Goal: Information Seeking & Learning: Understand process/instructions

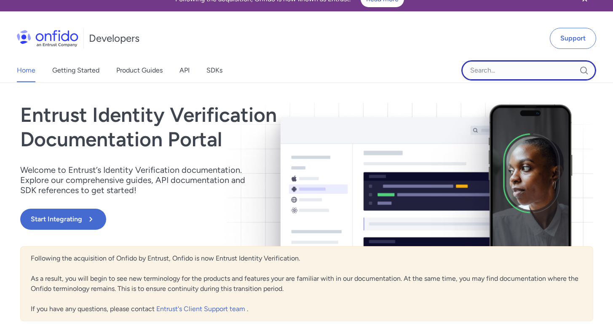
click at [484, 74] on input "Onfido search input field" at bounding box center [528, 70] width 135 height 20
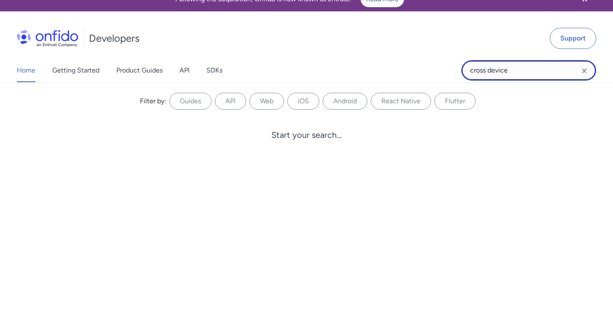
type input "cross device"
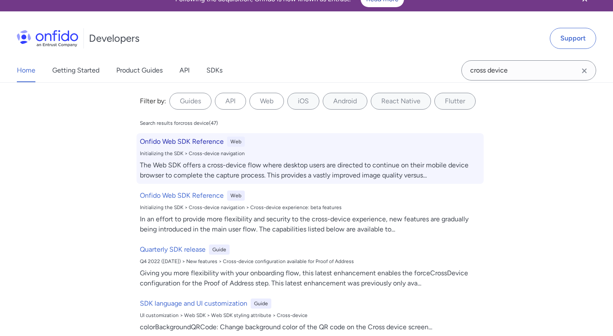
click at [396, 143] on div "Onfido Web SDK Reference Web" at bounding box center [310, 142] width 341 height 10
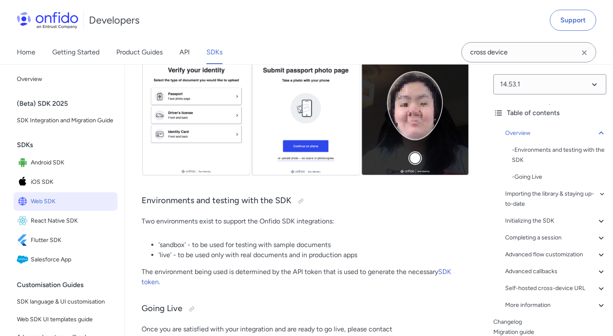
scroll to position [322, 0]
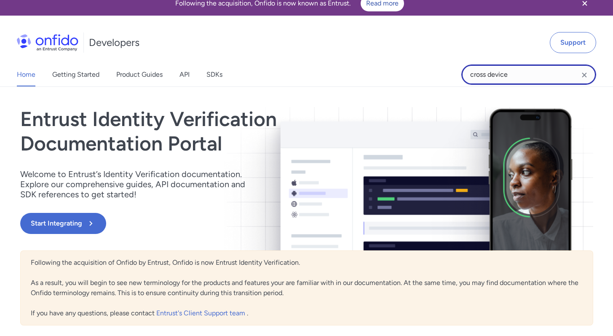
click at [520, 80] on input "cross device" at bounding box center [528, 74] width 135 height 20
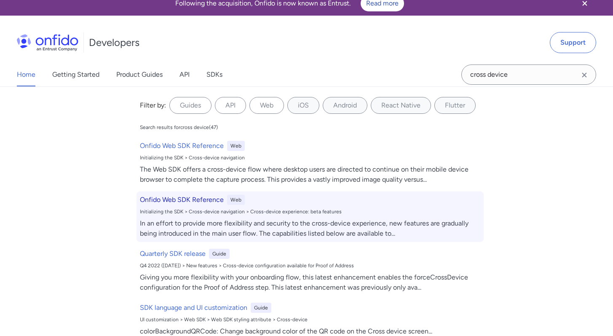
click at [262, 206] on div "Onfido Web SDK Reference Web Initializing the SDK > Cross-device navigation > C…" at bounding box center [310, 216] width 347 height 51
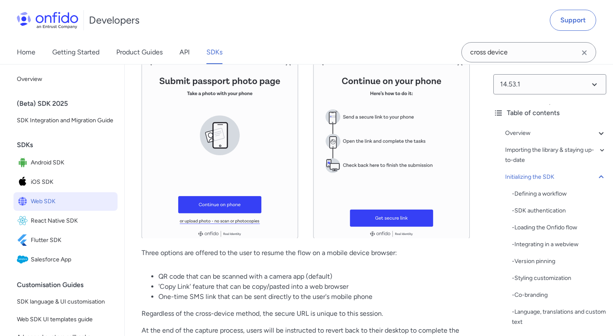
scroll to position [6035, 0]
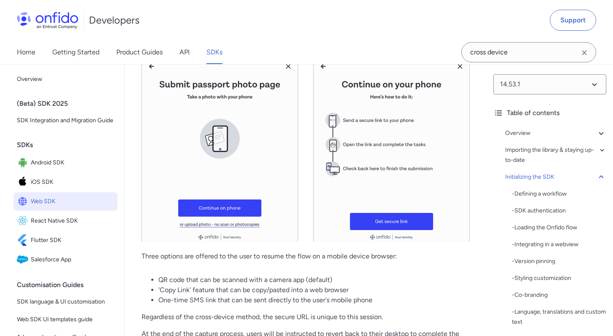
click at [243, 10] on div at bounding box center [243, 6] width 7 height 7
click at [142, 56] on link "Product Guides" at bounding box center [139, 52] width 46 height 24
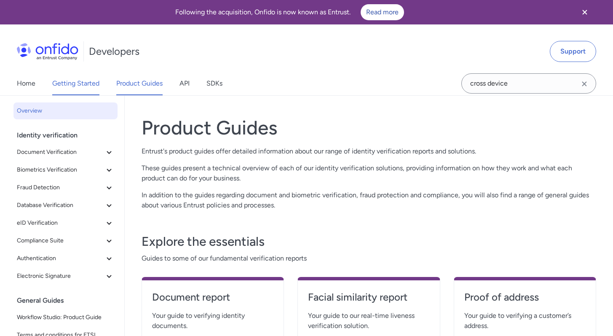
click at [71, 91] on link "Getting Started" at bounding box center [75, 84] width 47 height 24
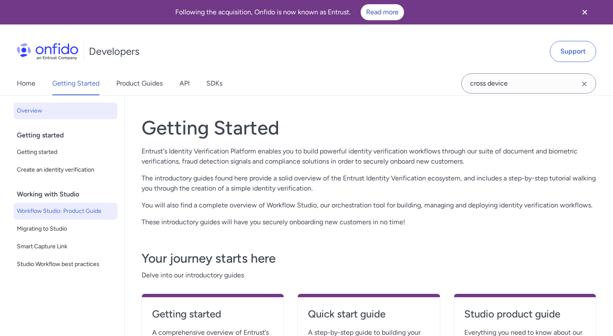
click at [66, 214] on span "Workflow Studio: Product Guide" at bounding box center [65, 211] width 97 height 10
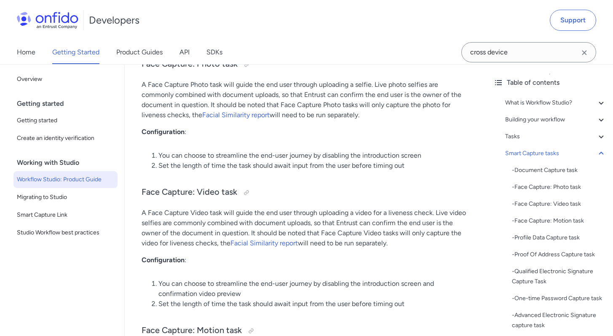
scroll to position [3062, 0]
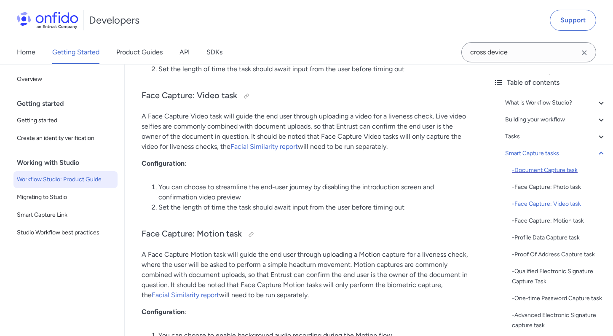
click at [517, 166] on div "- Document Capture task" at bounding box center [559, 170] width 94 height 10
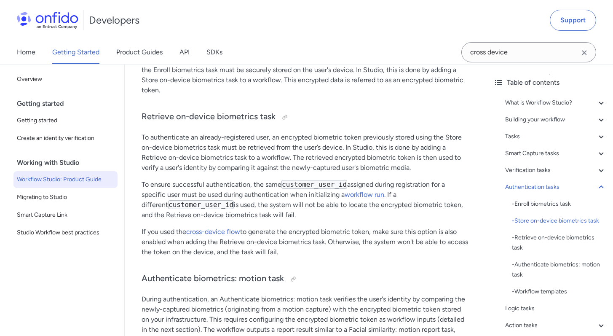
scroll to position [8865, 0]
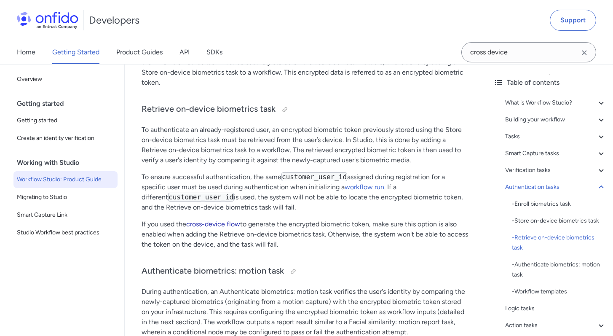
click at [219, 228] on link "cross-device flow" at bounding box center [213, 224] width 54 height 8
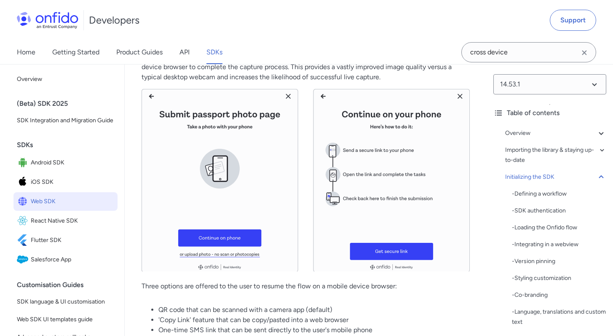
scroll to position [6004, 0]
click at [240, 41] on div at bounding box center [243, 37] width 7 height 7
